Goal: Task Accomplishment & Management: Manage account settings

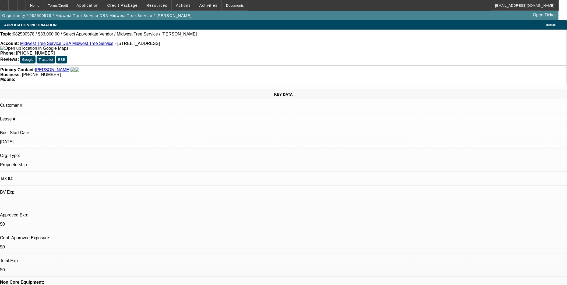
select select "0"
select select "2"
select select "0.1"
select select "1"
select select "2"
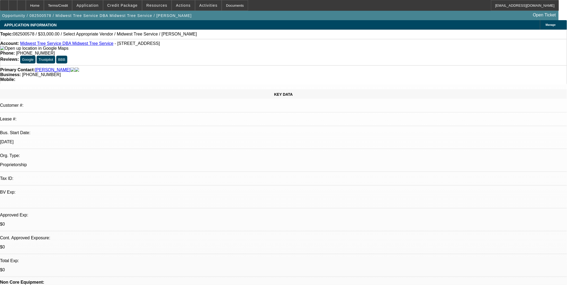
select select "4"
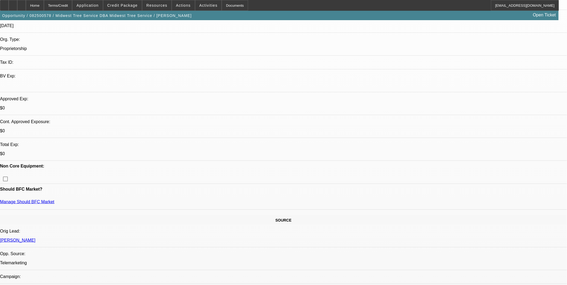
scroll to position [120, 0]
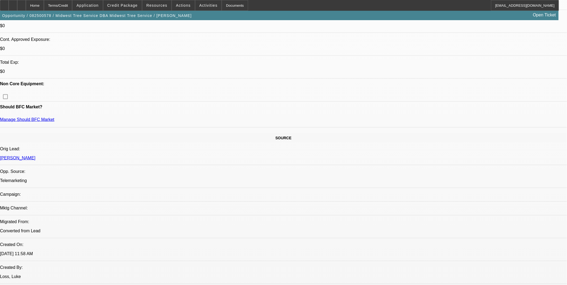
scroll to position [209, 0]
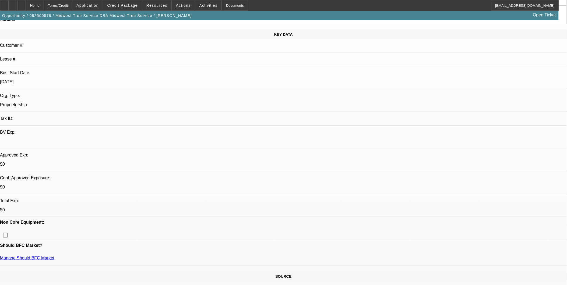
scroll to position [60, 0]
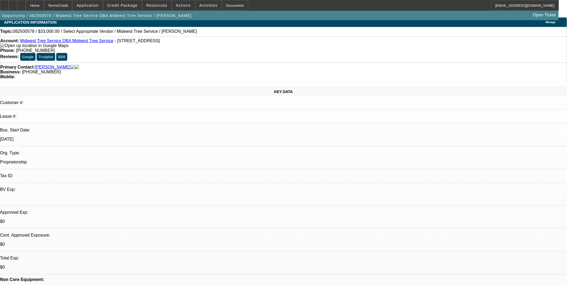
scroll to position [0, 0]
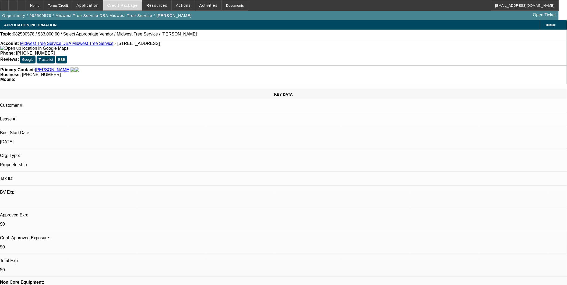
click at [125, 5] on span "Credit Package" at bounding box center [122, 5] width 30 height 4
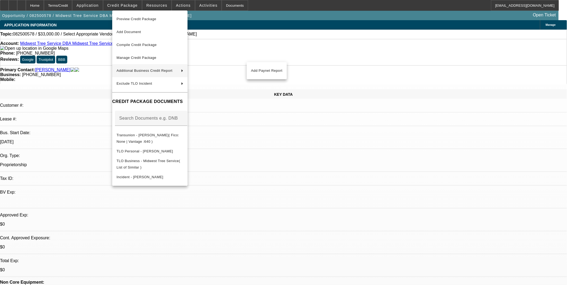
click at [96, 55] on div at bounding box center [283, 142] width 567 height 285
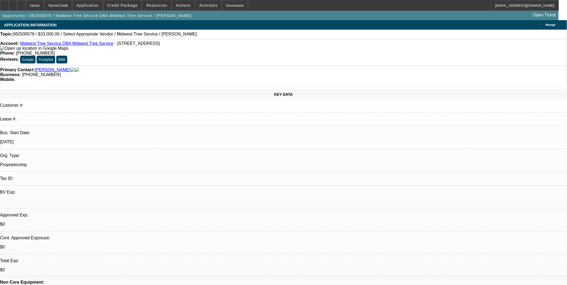
drag, startPoint x: 103, startPoint y: 46, endPoint x: 165, endPoint y: 46, distance: 61.9
click at [165, 46] on div "Account: Midwest Tree Service DBA Midwest Tree Service - 1051 Highway 148, Mass…" at bounding box center [283, 46] width 567 height 10
copy span "1051 Highway 148, Massena, IA 50853"
click at [136, 4] on span "Credit Package" at bounding box center [122, 5] width 30 height 4
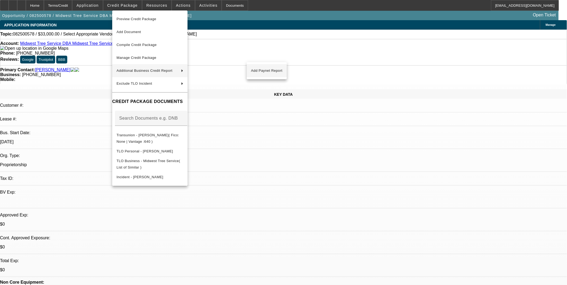
click at [266, 69] on span "Add Paynet Report" at bounding box center [266, 71] width 31 height 6
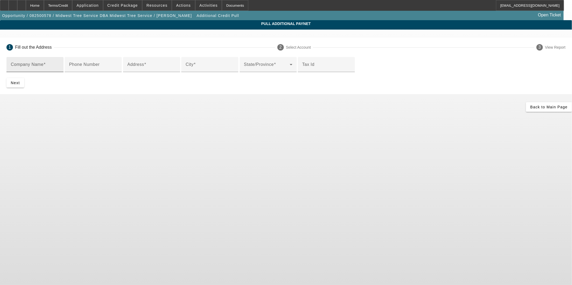
click at [59, 66] on input "Company Name" at bounding box center [35, 67] width 48 height 6
type input "Shawn Enarson"
paste input "1051 Highway 148, Massena, IA 50853"
type input "1051 Highway 148, Massena, IA 50853"
click at [186, 70] on input "City" at bounding box center [209, 67] width 48 height 6
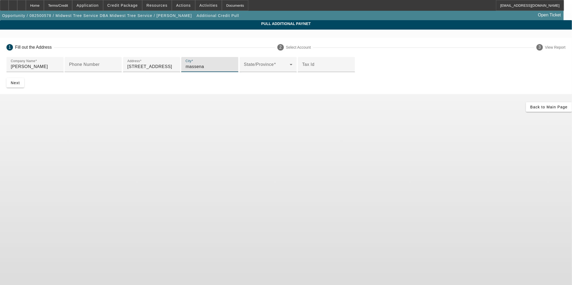
type input "massena"
drag, startPoint x: 217, startPoint y: 109, endPoint x: 172, endPoint y: 107, distance: 45.0
click at [172, 70] on input "1051 Highway 148, Massena, IA 50853" at bounding box center [151, 67] width 48 height 6
type input "1051 Highway 148"
click at [24, 89] on span "submit" at bounding box center [15, 82] width 18 height 13
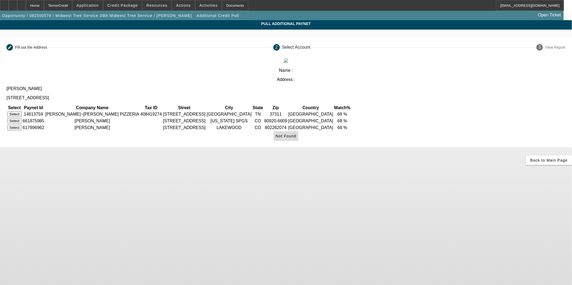
click at [296, 134] on span "Not Found" at bounding box center [286, 136] width 21 height 4
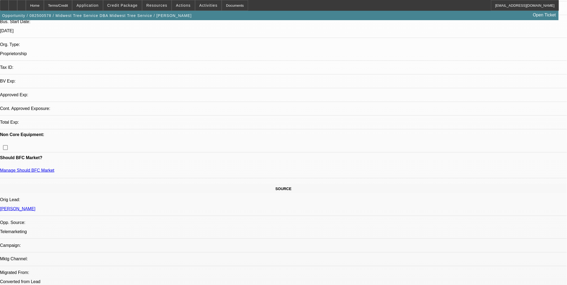
select select "0"
select select "2"
select select "0.1"
select select "4"
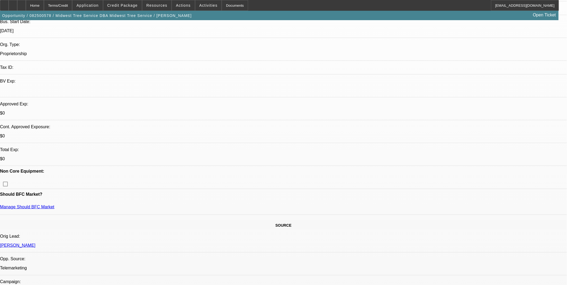
scroll to position [120, 0]
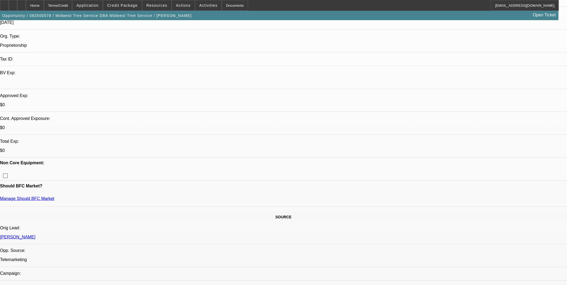
click at [279, 55] on div "APPLICATION INFORMATION Manage Topic: 082500578 / $33,000.00 / Select Appropria…" at bounding box center [283, 277] width 567 height 753
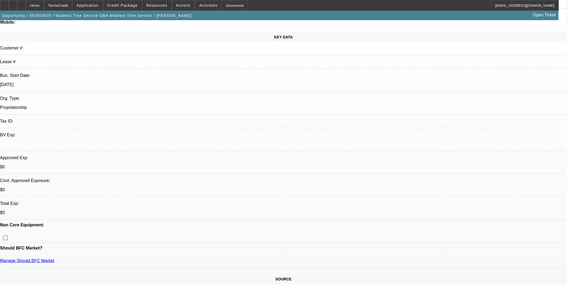
scroll to position [60, 0]
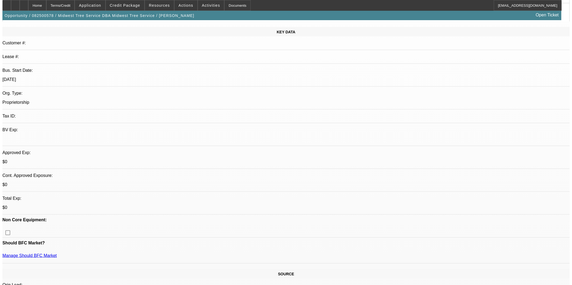
scroll to position [0, 0]
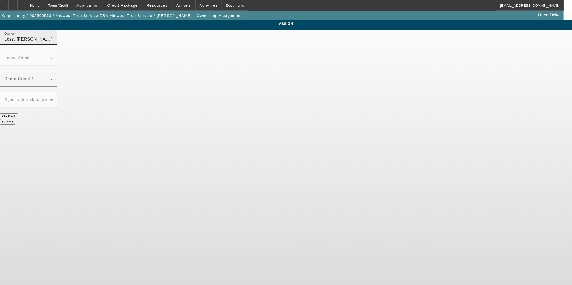
click at [50, 43] on div "Loss, Luke (Lvl 1)" at bounding box center [27, 39] width 46 height 6
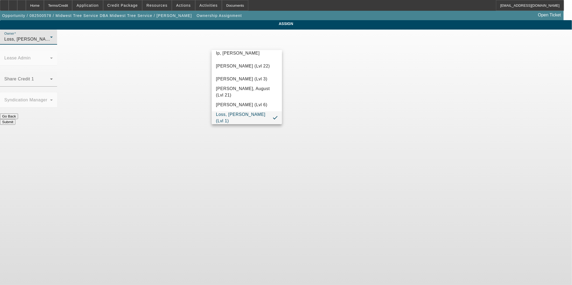
scroll to position [286, 0]
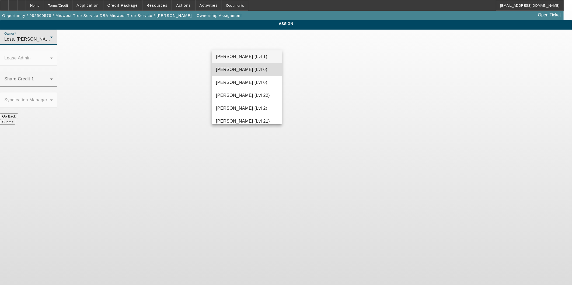
click at [250, 71] on span "Haraden, Amanda (Lvl 6)" at bounding box center [241, 69] width 51 height 6
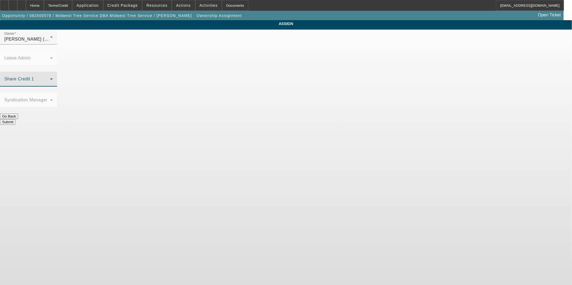
click at [50, 78] on span at bounding box center [27, 81] width 46 height 6
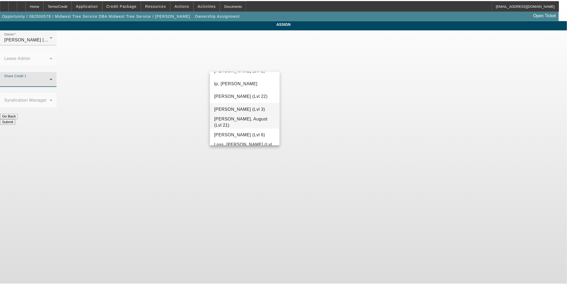
scroll to position [388, 0]
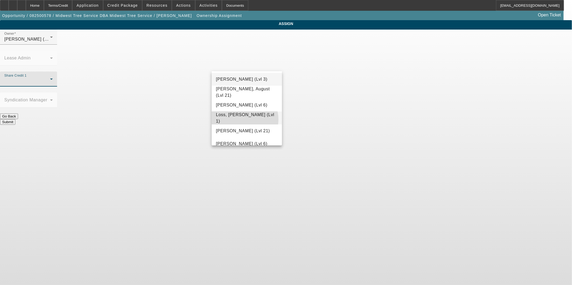
click at [243, 119] on span "Loss, Luke (Lvl 1)" at bounding box center [247, 118] width 62 height 13
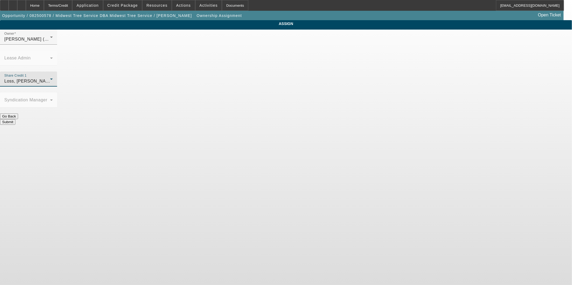
click at [15, 119] on button "Submit" at bounding box center [7, 122] width 15 height 6
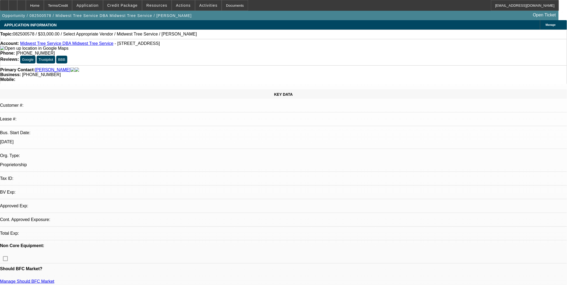
select select "0"
select select "2"
select select "0.1"
select select "4"
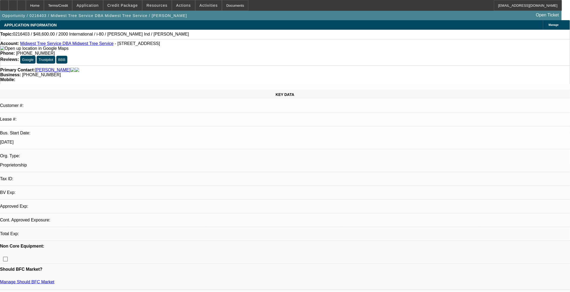
select select "0"
select select "2"
select select "0.1"
select select "4"
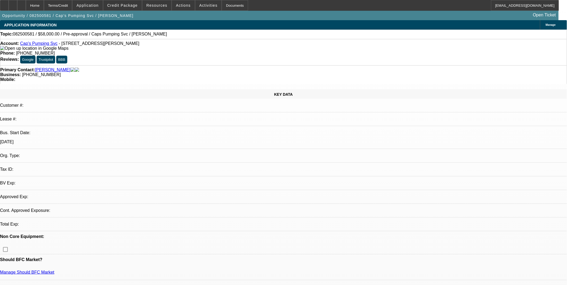
select select "0"
select select "2"
select select "0.1"
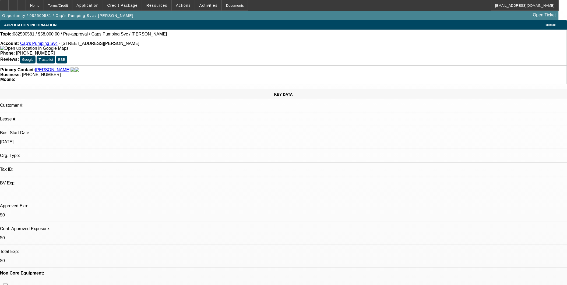
select select "1"
select select "2"
select select "4"
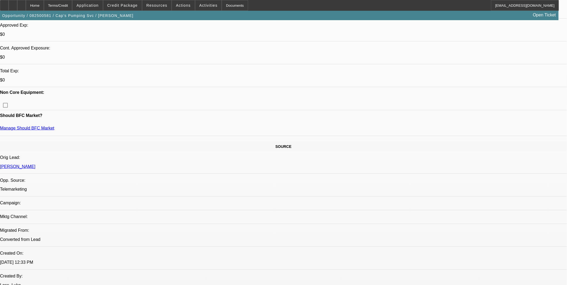
scroll to position [179, 0]
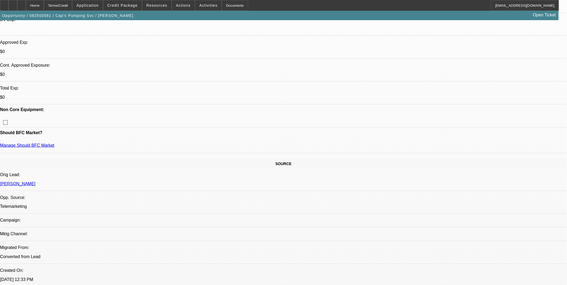
scroll to position [149, 0]
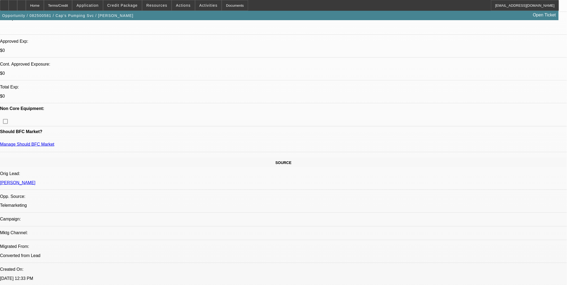
scroll to position [209, 0]
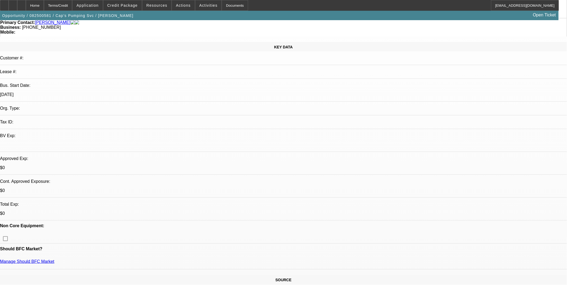
scroll to position [0, 0]
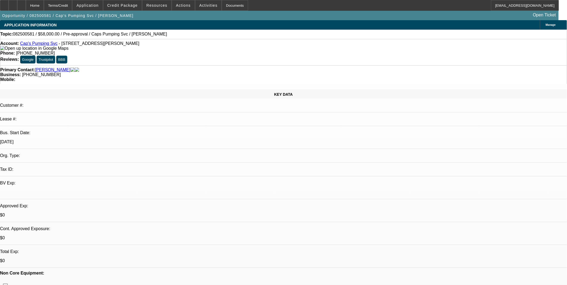
drag, startPoint x: 119, startPoint y: 43, endPoint x: 59, endPoint y: 45, distance: 60.3
click at [59, 45] on div "Account: Cap's Pumping Svc - 21323 Faylor Rd, Copemish, MI 49625" at bounding box center [283, 46] width 567 height 10
copy span "21323 Faylor Rd, Copemish, MI 49625"
click at [135, 8] on span at bounding box center [122, 5] width 38 height 13
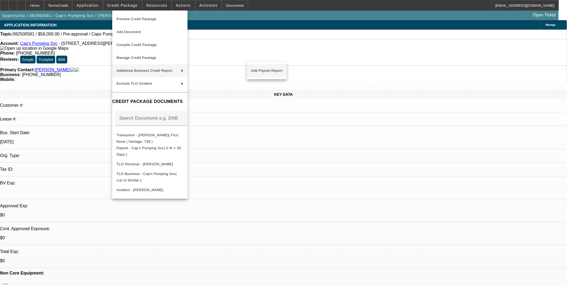
click at [270, 75] on button "Add Paynet Report" at bounding box center [267, 70] width 40 height 13
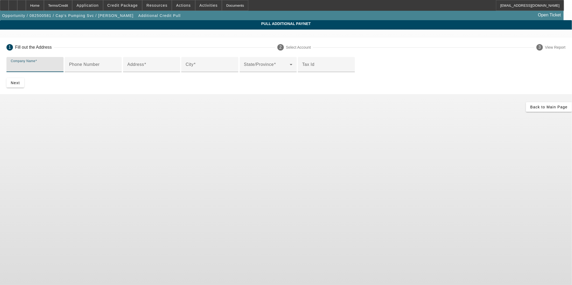
click at [59, 69] on input "Company Name" at bounding box center [35, 67] width 48 height 6
type input "[PERSON_NAME]"
paste input "21323 Faylor Rd, Copemish, MI 49625"
type input "21323 Faylor Rd, Copemish, MI 49625"
click at [187, 70] on input "City" at bounding box center [209, 67] width 48 height 6
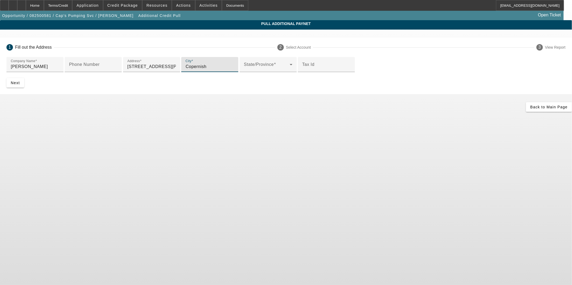
type input "Copernish"
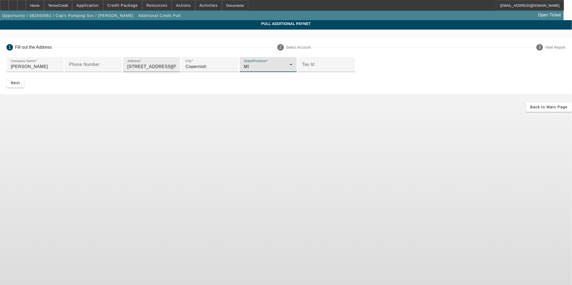
click at [176, 70] on input "21323 Faylor Rd, Copemish, MI 49625" at bounding box center [151, 67] width 48 height 6
type input "21323 Faylor Rd"
click at [24, 89] on span "submit" at bounding box center [15, 82] width 18 height 13
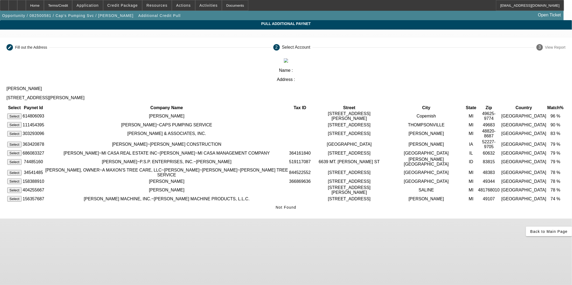
click at [22, 122] on button "Select" at bounding box center [14, 125] width 14 height 6
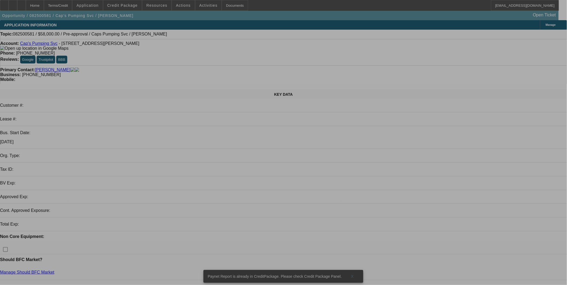
select select "0"
select select "2"
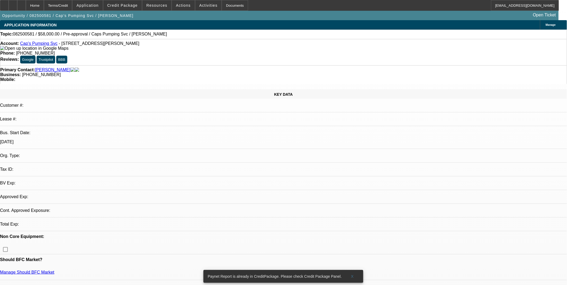
select select "0.1"
select select "4"
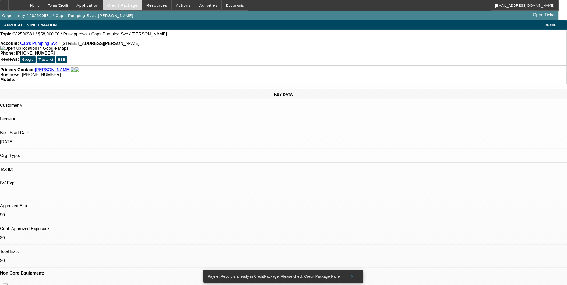
click at [124, 6] on span "Credit Package" at bounding box center [122, 5] width 30 height 4
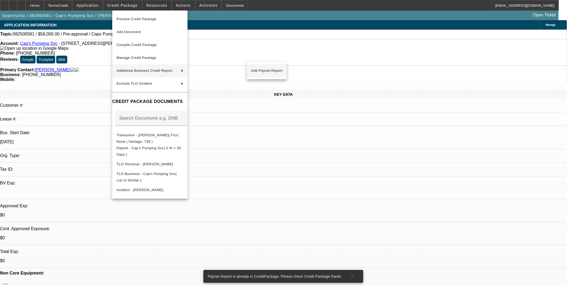
click at [268, 69] on span "Add Paynet Report" at bounding box center [266, 71] width 31 height 6
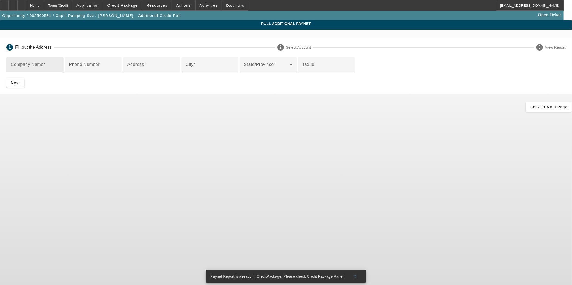
click at [59, 65] on input "Company Name" at bounding box center [35, 67] width 48 height 6
paste input "21323 Faylor Rd, Copemish, MI 49625"
type input "2"
type input "[PERSON_NAME]"
click at [176, 72] on div "Address" at bounding box center [151, 64] width 48 height 15
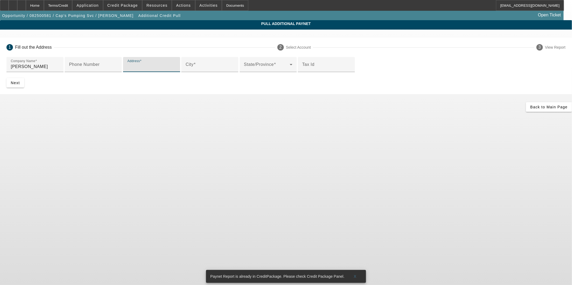
paste input "21323 Faylor Rd, Copemish, MI 49625"
type input "21323 Faylor Rd, Copemish, MI 49625"
click at [185, 70] on input "City" at bounding box center [209, 67] width 48 height 6
type input "Copernish"
drag, startPoint x: 221, startPoint y: 108, endPoint x: 175, endPoint y: 107, distance: 45.5
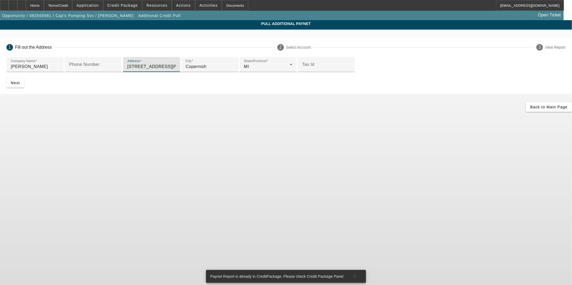
click at [175, 70] on input "21323 Faylor Rd, Copemish, MI 49625" at bounding box center [151, 67] width 48 height 6
type input "21323 Faylor Rd"
click at [20, 85] on span "Next" at bounding box center [15, 83] width 9 height 4
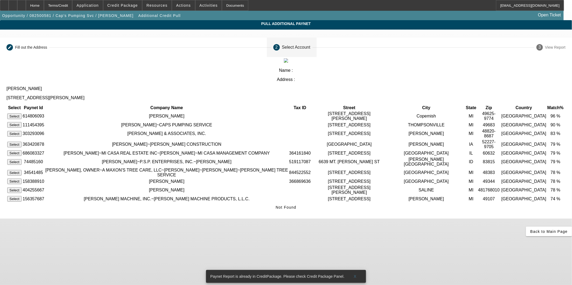
click at [22, 114] on button "Select" at bounding box center [14, 117] width 14 height 6
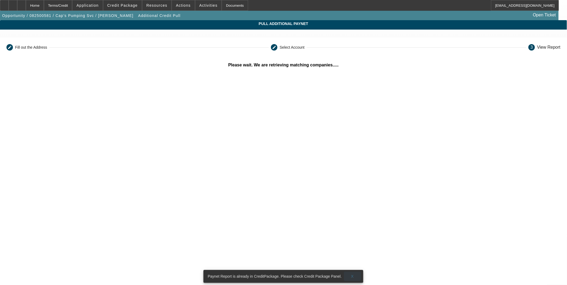
click at [351, 275] on span "X" at bounding box center [352, 277] width 3 height 4
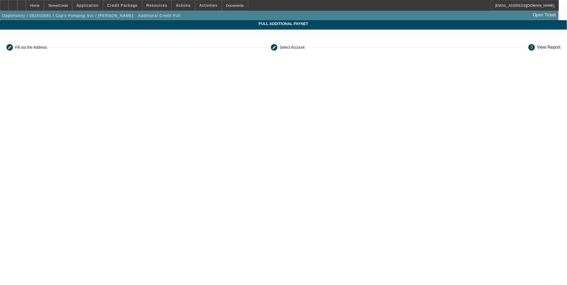
scroll to position [30, 0]
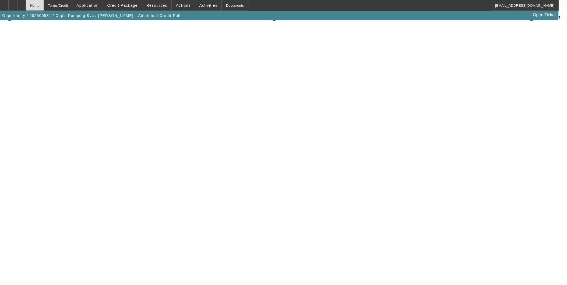
click at [44, 5] on div "Home" at bounding box center [35, 5] width 18 height 11
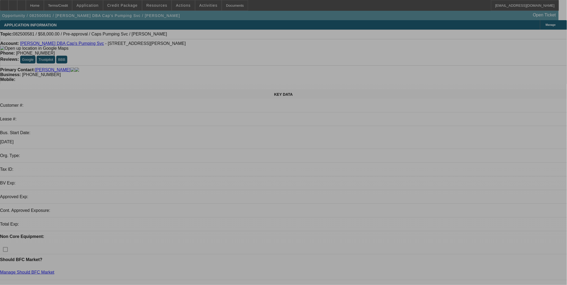
select select "0"
select select "2"
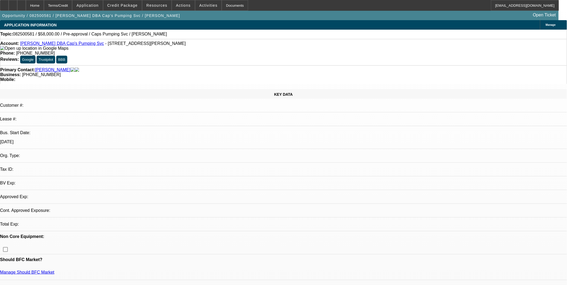
select select "2"
select select "0.1"
select select "4"
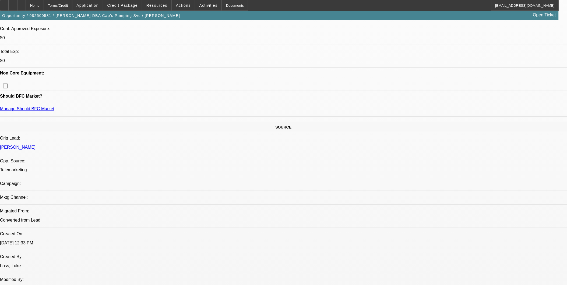
scroll to position [209, 0]
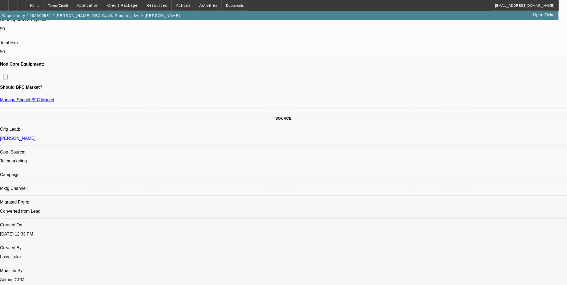
drag, startPoint x: 132, startPoint y: 134, endPoint x: 121, endPoint y: 134, distance: 11.3
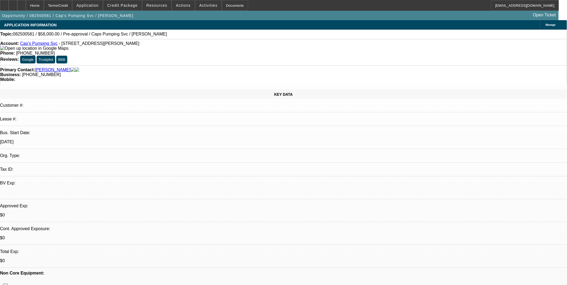
select select "0"
select select "2"
select select "0.1"
select select "1"
select select "2"
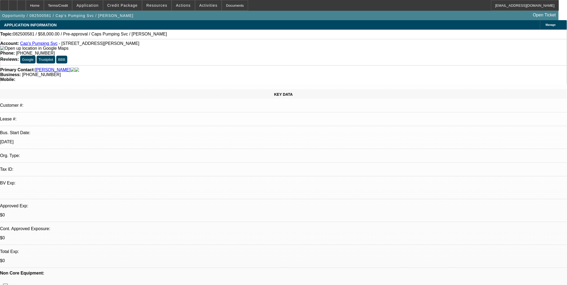
select select "4"
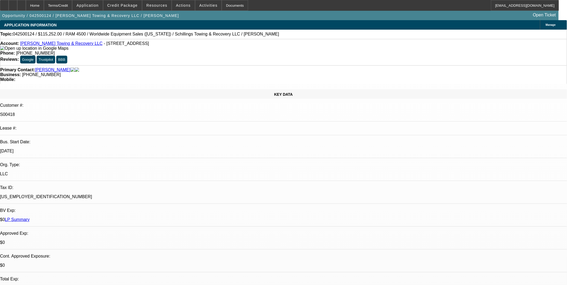
select select "0"
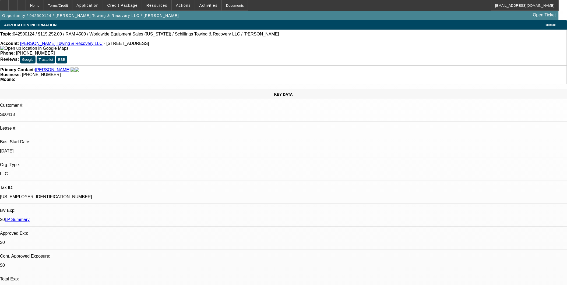
select select "0"
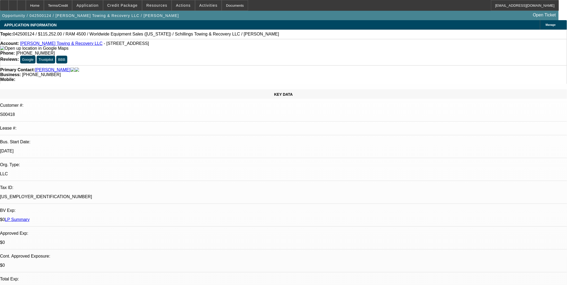
select select "0"
select select "1"
select select "3"
select select "6"
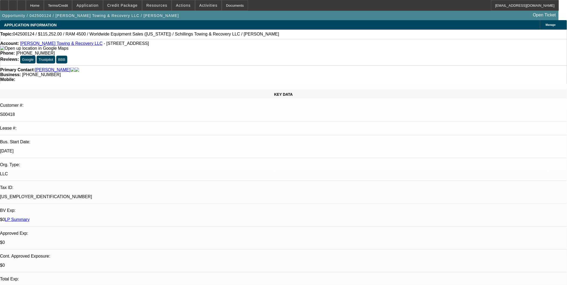
select select "1"
select select "3"
select select "6"
select select "1"
select select "3"
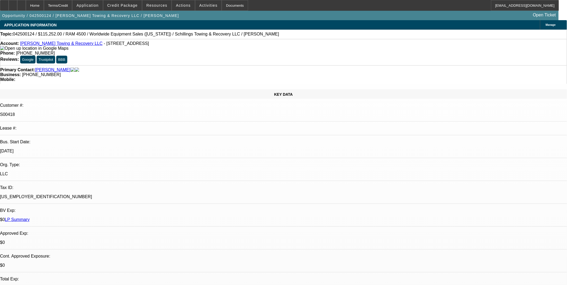
select select "6"
select select "1"
select select "3"
select select "6"
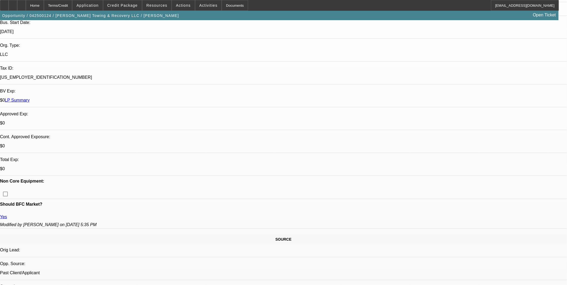
scroll to position [329, 0]
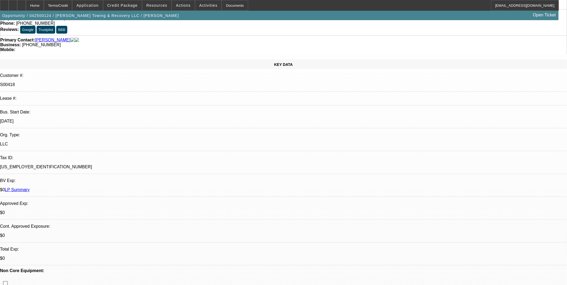
scroll to position [209, 0]
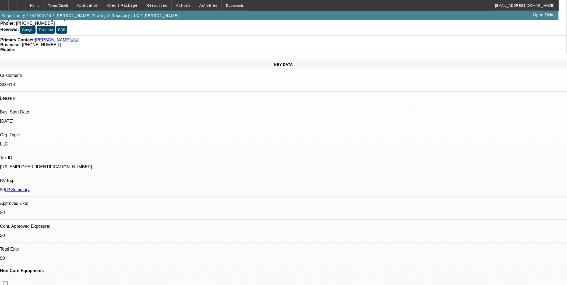
scroll to position [179, 0]
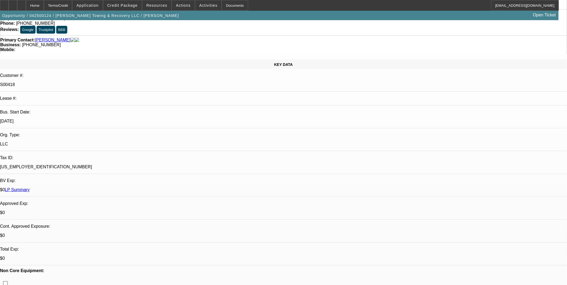
scroll to position [60, 0]
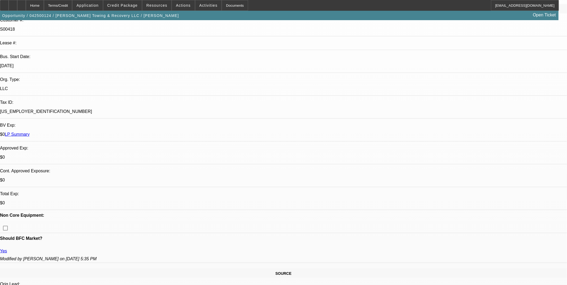
scroll to position [90, 0]
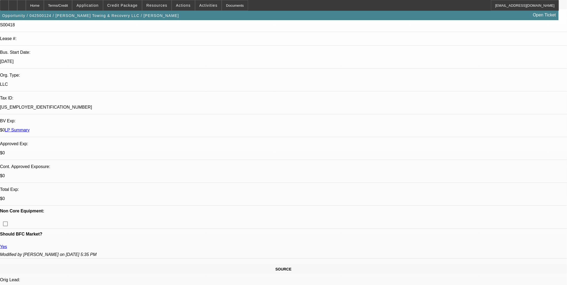
drag, startPoint x: 246, startPoint y: 134, endPoint x: 244, endPoint y: 129, distance: 5.5
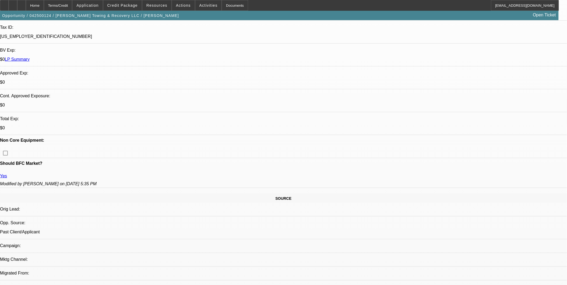
scroll to position [149, 0]
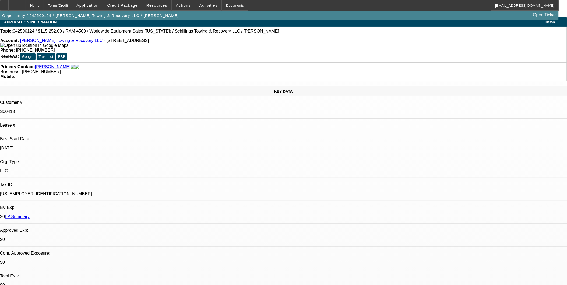
scroll to position [0, 0]
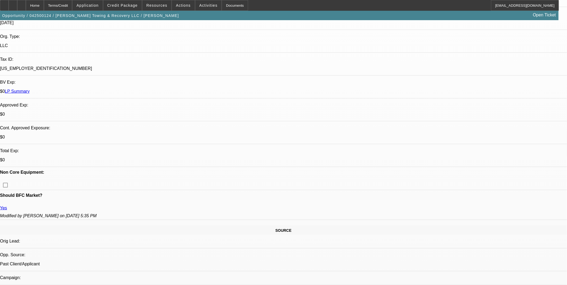
scroll to position [120, 0]
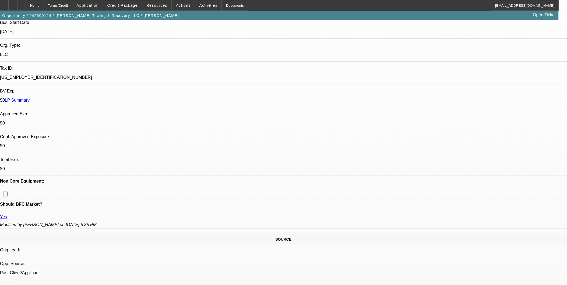
click at [447, 132] on span "Reply All" at bounding box center [452, 131] width 15 height 4
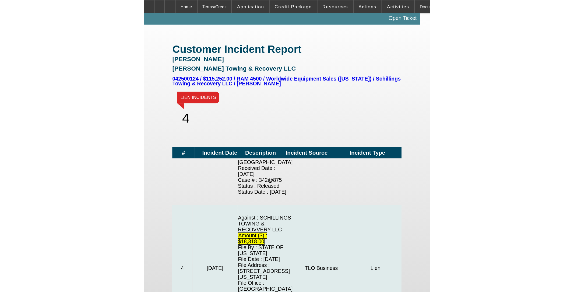
scroll to position [256, 0]
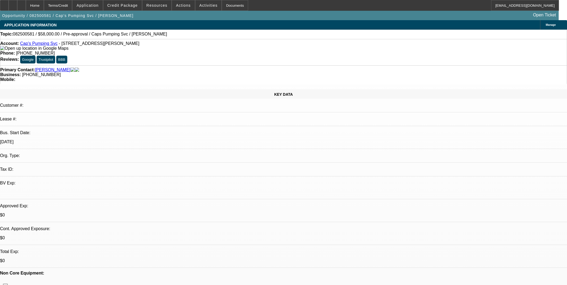
select select "0"
select select "2"
select select "0.1"
select select "4"
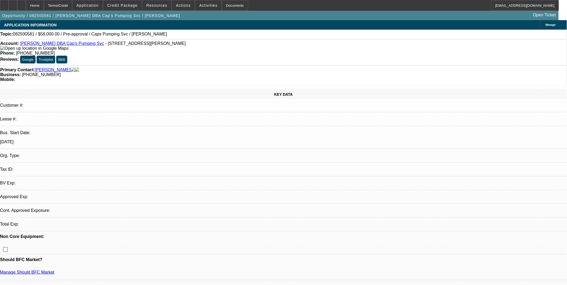
select select "0"
select select "2"
select select "0.1"
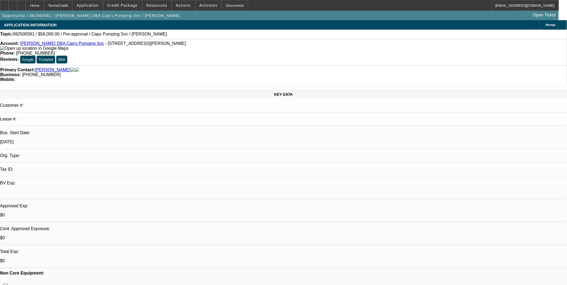
select select "1"
select select "2"
select select "4"
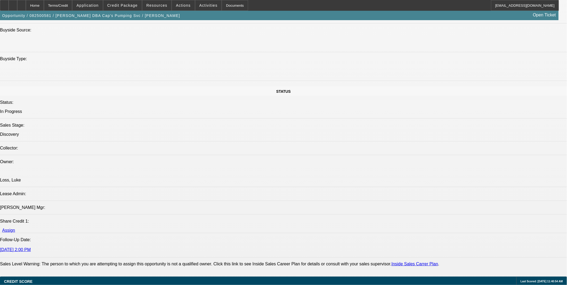
scroll to position [598, 0]
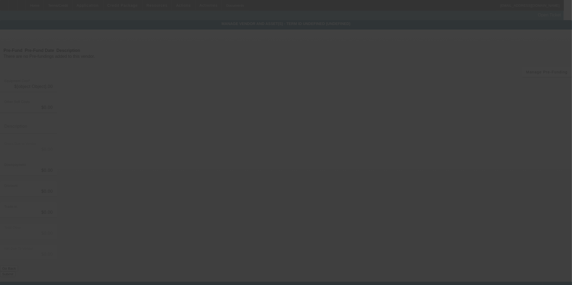
type input "$68,000.00"
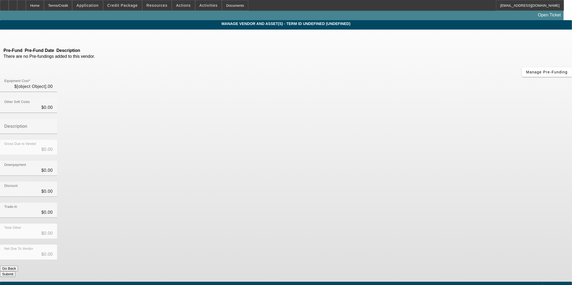
type input "$10,000.00"
type input "$58,000.00"
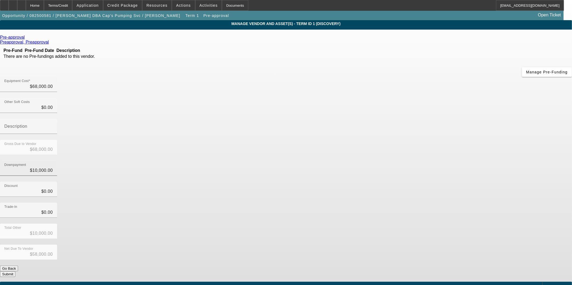
type input "10000"
click at [53, 167] on input "10000" at bounding box center [28, 170] width 48 height 6
type input "$0.00"
type input "$68,000.00"
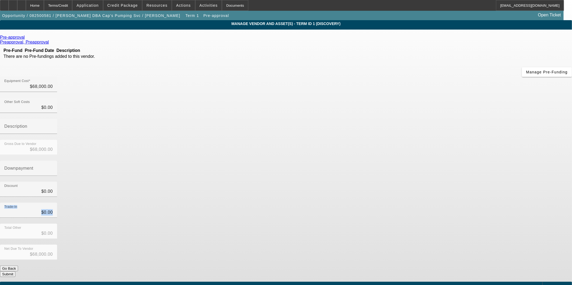
drag, startPoint x: 413, startPoint y: 141, endPoint x: 405, endPoint y: 147, distance: 10.3
click at [413, 142] on div "Equipment Cost $68,000.00 Other Soft Costs $0.00 Description Gross Due to Vendo…" at bounding box center [286, 177] width 572 height 200
click at [15, 272] on button "Submit" at bounding box center [7, 275] width 15 height 6
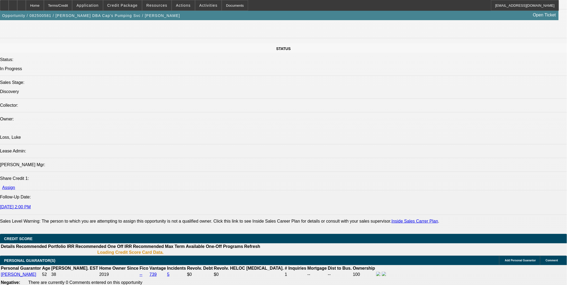
select select "0"
select select "2"
select select "0.1"
select select "4"
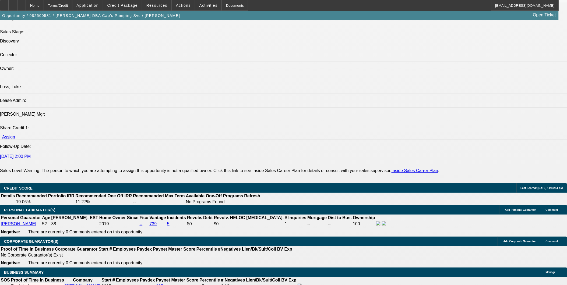
scroll to position [602, 0]
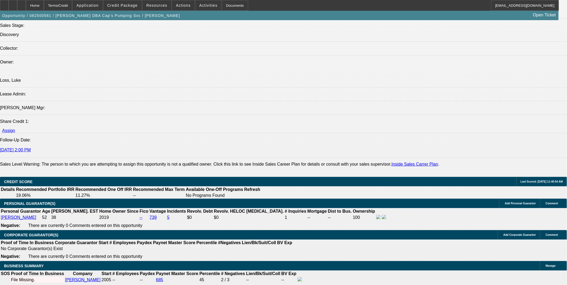
type input "$10,000.00"
drag, startPoint x: 202, startPoint y: 192, endPoint x: 159, endPoint y: 210, distance: 46.2
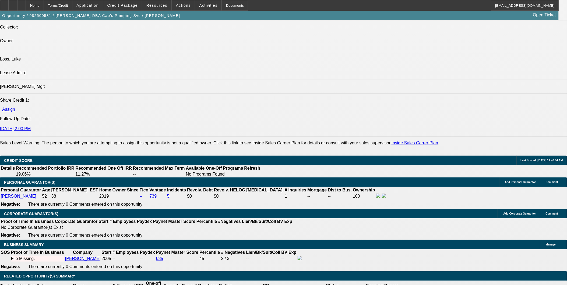
scroll to position [692, 0]
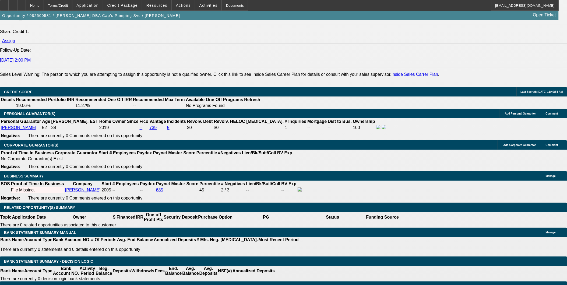
type input "$1,090.00"
type input "$2,180.00"
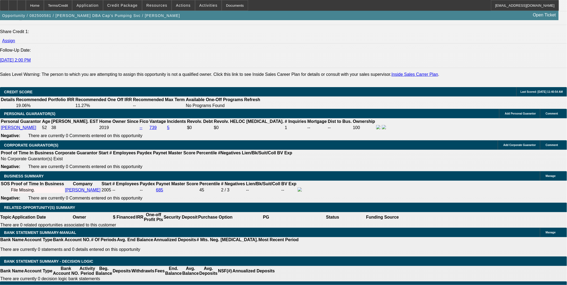
type input "60"
type input "$0.10"
type input "$0.05"
type input "60"
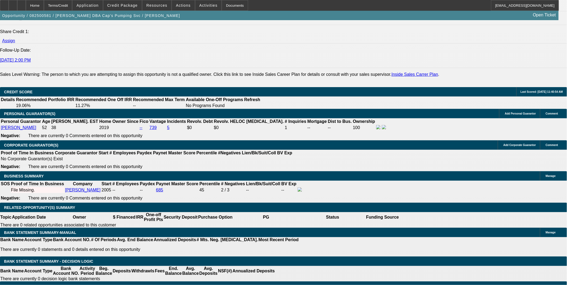
type input "1090"
type input "$2,180.00"
type input "4.8"
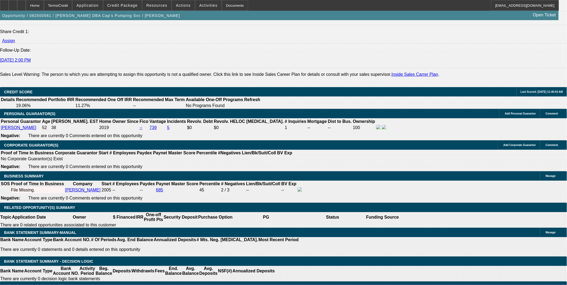
type input "$1,500.00"
type input "$3,000.00"
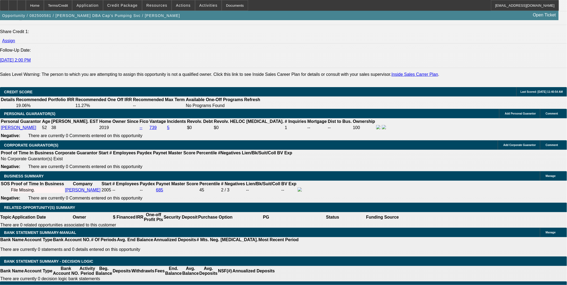
type input "72"
type input "$0.46"
type input "$0.23"
type input "72"
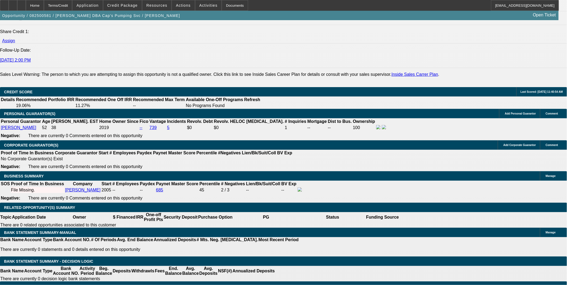
type input "1500"
type input "$3,000.00"
type input "23.2"
type input "$1,500.00"
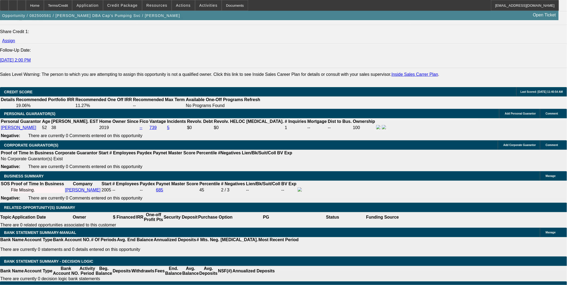
type input "60"
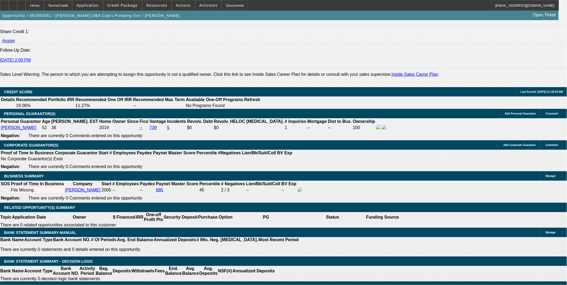
type input "$20,664.24"
type input "$10,332.12"
type input "$3,285.52"
type input "$1,642.76"
type input "60"
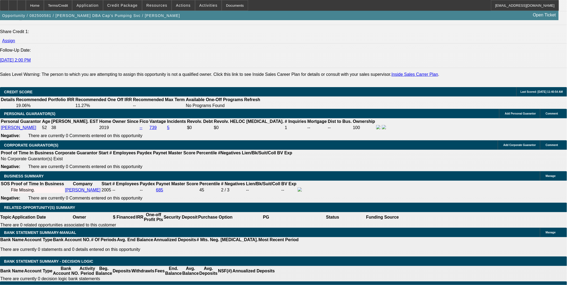
type input "1"
type input "$30.00"
type input "15"
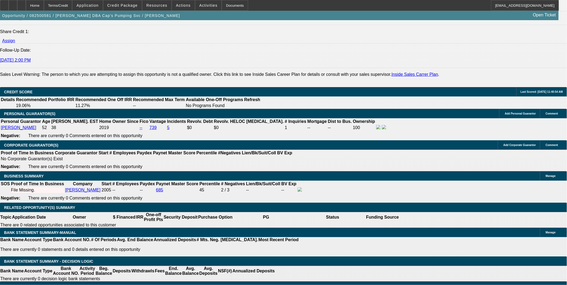
type input "1500"
type input "$3,000.00"
type input "18.9"
type input "$1,500.00"
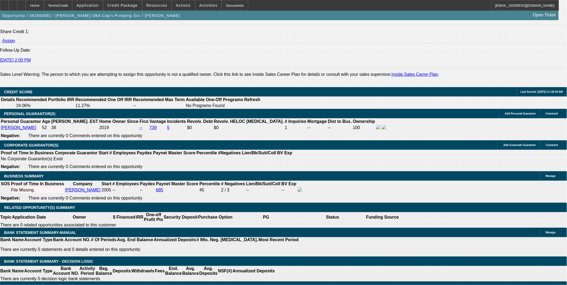
type input "48"
type input "$30,148.18"
type input "$15,074.09"
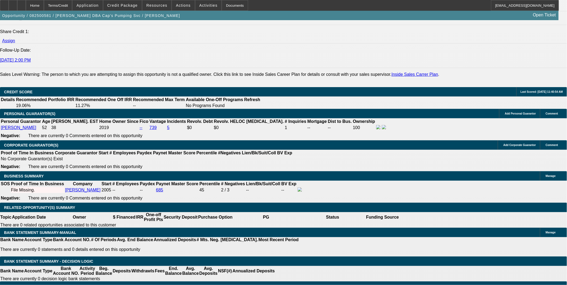
type input "$3,459.68"
type input "$1,729.84"
type input "48"
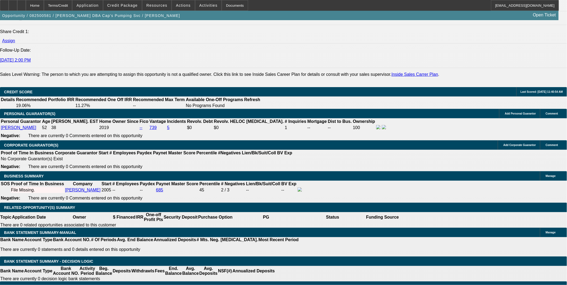
type input "15"
type input "$30.00"
type input "150"
type input "1500"
type input "$3,000.00"
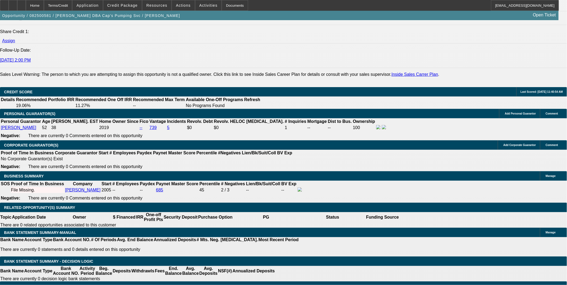
type input "11"
type input "$1,500.00"
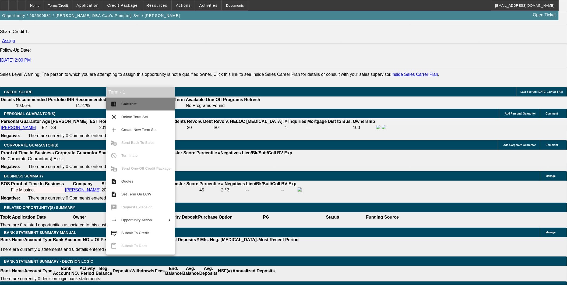
click at [133, 104] on span "Calculate" at bounding box center [129, 104] width 16 height 4
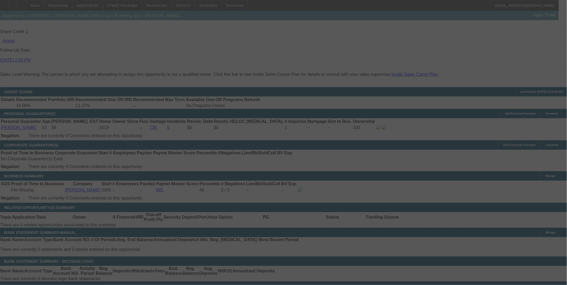
select select "0"
select select "2"
select select "0.1"
select select "4"
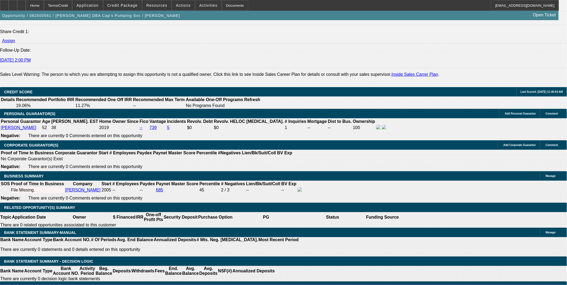
type input "10"
type input "$20.00"
type input "UNKNOWN"
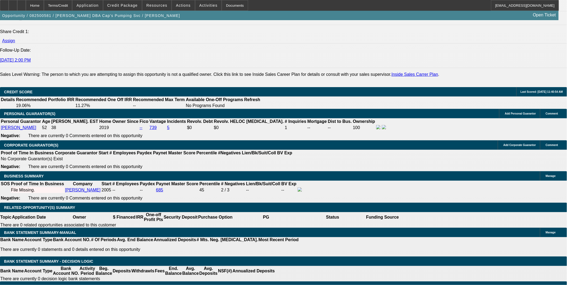
type input "$1,090.00"
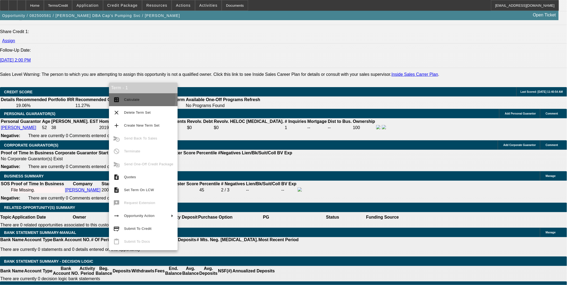
click at [134, 98] on span "Calculate" at bounding box center [132, 100] width 16 height 4
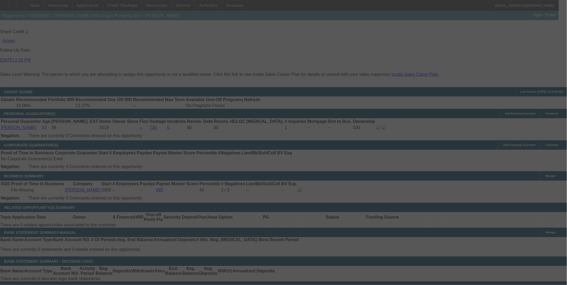
select select "0"
select select "2"
select select "0.1"
select select "4"
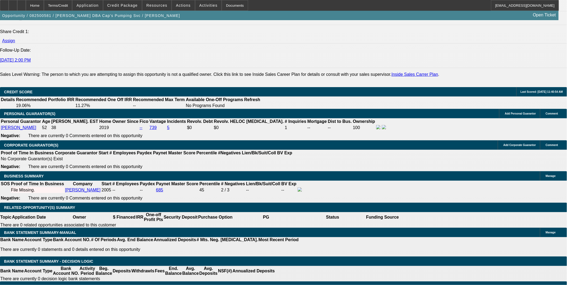
type input "$2,180.00"
type input "UNKNOWN"
type input "60"
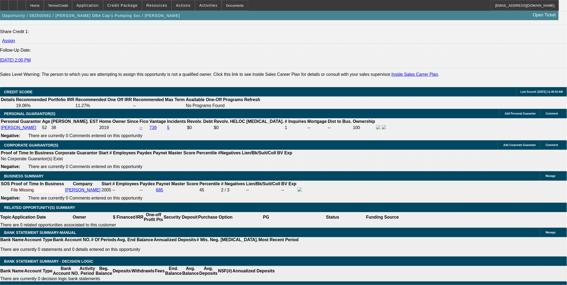
type input "$0.10"
type input "$0.05"
type input "60"
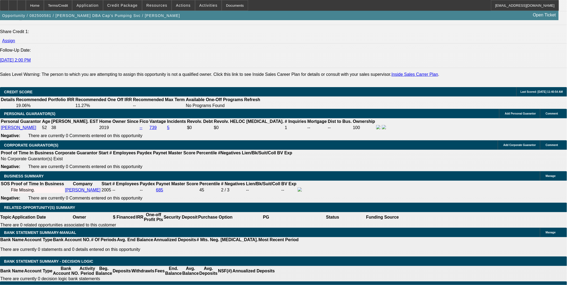
type input "1090"
type input "$2,180.00"
type input "4.8"
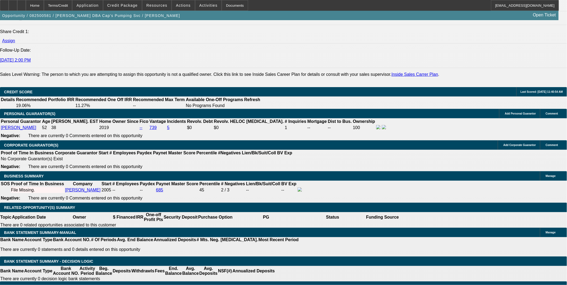
type input "15"
type input "$30.00"
type input "1500"
type input "$3,000.00"
type input "18.9"
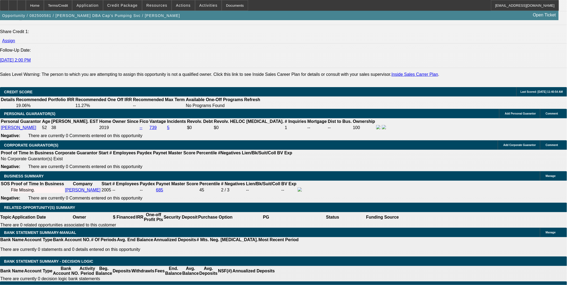
type input "$1,500.00"
type input "48"
type input "$30,148.18"
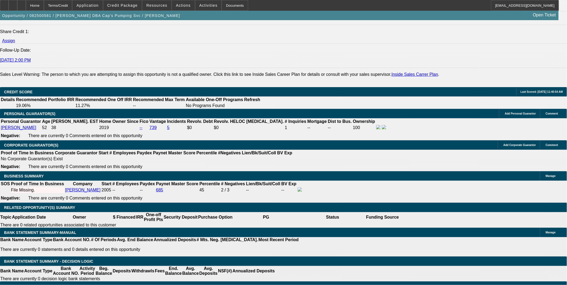
type input "$15,074.09"
type input "$3,459.68"
type input "$1,729.84"
type input "48"
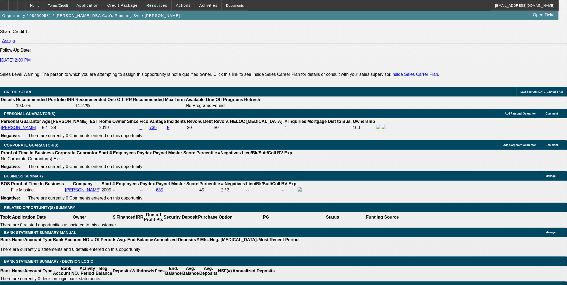
type input "15"
type input "$30.00"
type input "1500"
type input "$3,000.00"
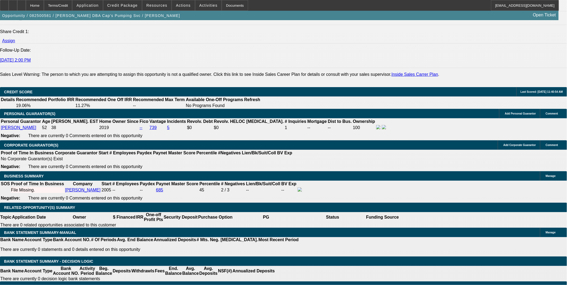
type input "11"
type input "$1,500.00"
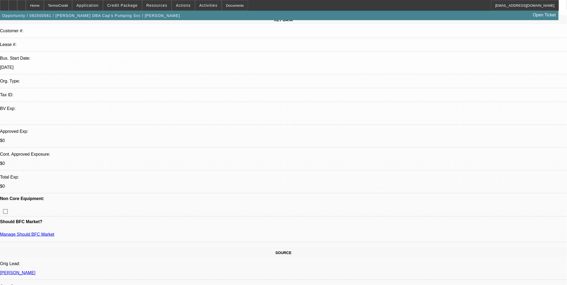
scroll to position [4, 0]
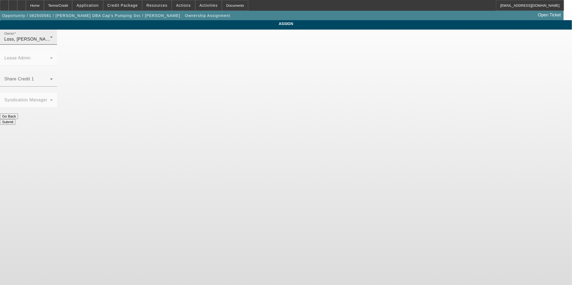
click at [50, 43] on div "Loss, Luke (Lvl 1)" at bounding box center [27, 39] width 46 height 6
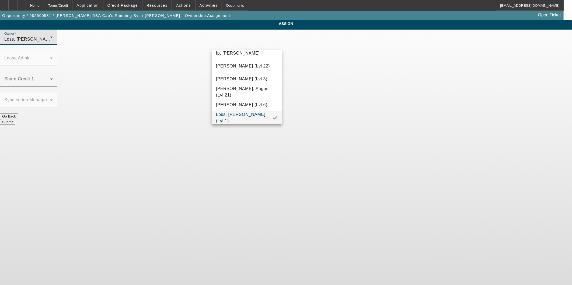
scroll to position [286, 0]
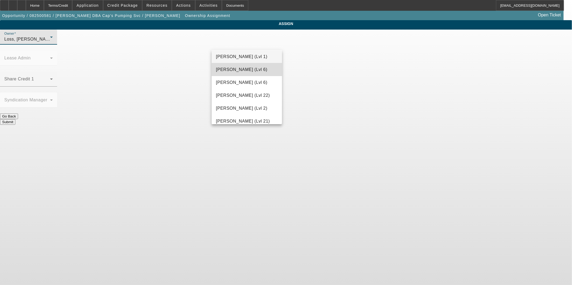
click at [251, 68] on span "Haraden, Amanda (Lvl 6)" at bounding box center [241, 69] width 51 height 6
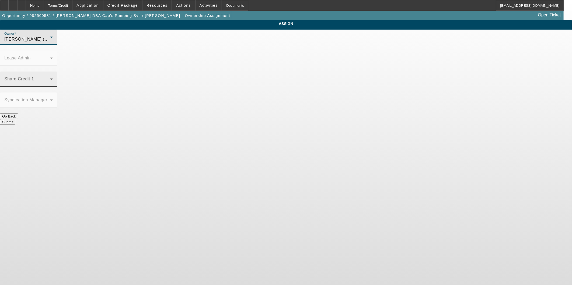
click at [50, 78] on span at bounding box center [27, 81] width 46 height 6
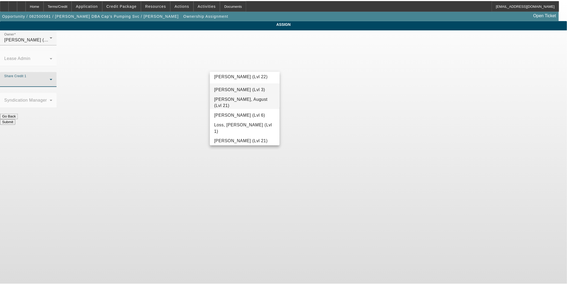
scroll to position [388, 0]
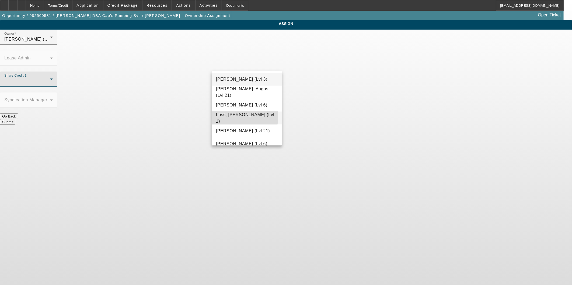
click at [240, 117] on span "Loss, Luke (Lvl 1)" at bounding box center [247, 118] width 62 height 13
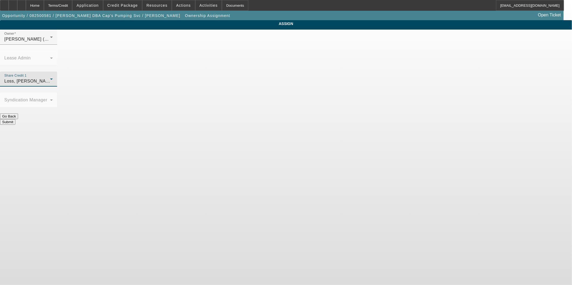
click at [15, 119] on button "Submit" at bounding box center [7, 122] width 15 height 6
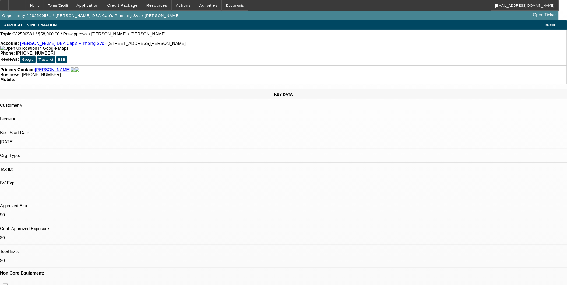
select select "0"
select select "2"
select select "0.1"
select select "4"
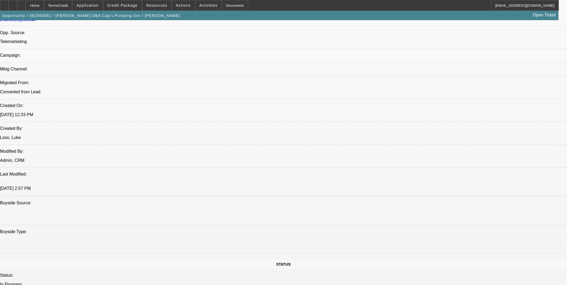
scroll to position [329, 0]
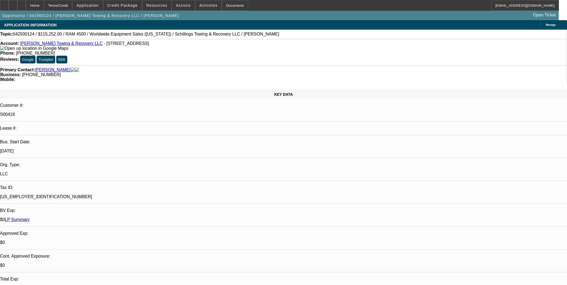
select select "0"
select select "3"
select select "0"
select select "6"
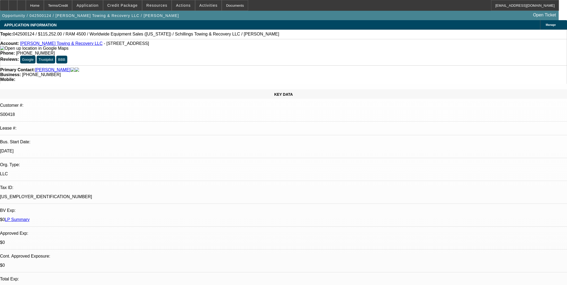
select select "0"
select select "3"
select select "0"
select select "6"
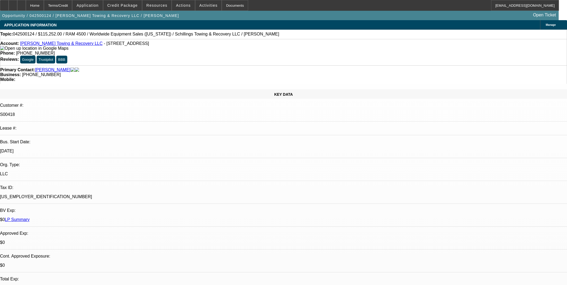
select select "0"
select select "3"
select select "0"
select select "6"
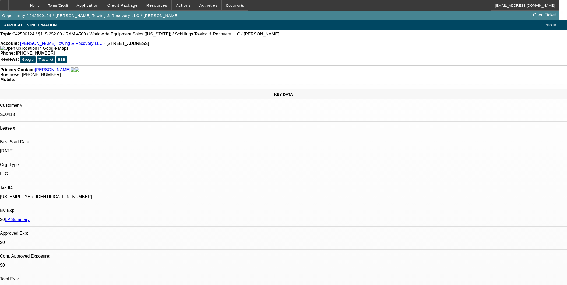
select select "0"
select select "3"
select select "0"
select select "6"
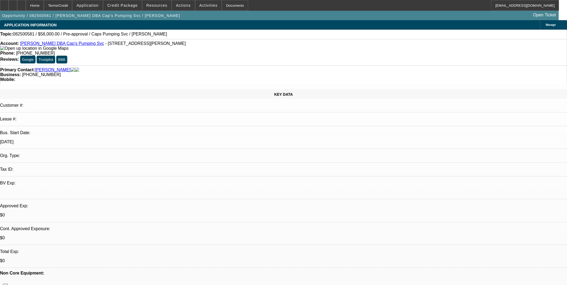
select select "0"
select select "2"
select select "0.1"
select select "4"
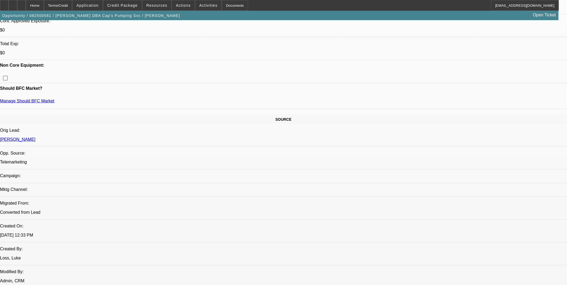
scroll to position [209, 0]
